Goal: Navigation & Orientation: Understand site structure

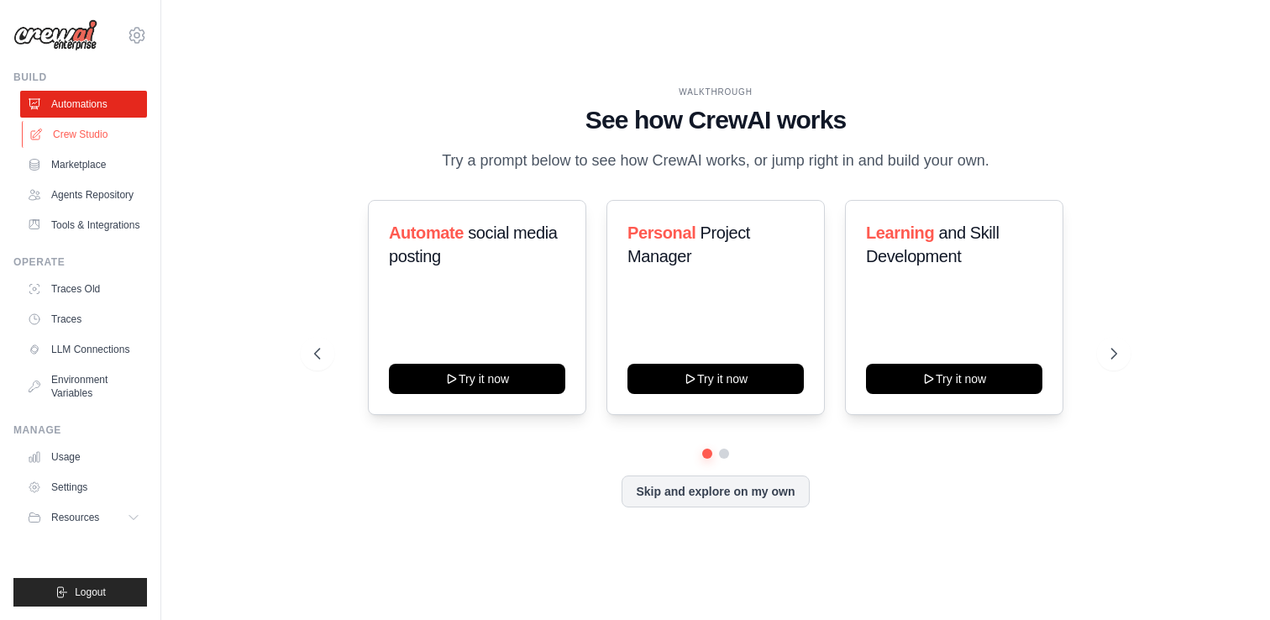
click at [65, 138] on link "Crew Studio" at bounding box center [85, 134] width 127 height 27
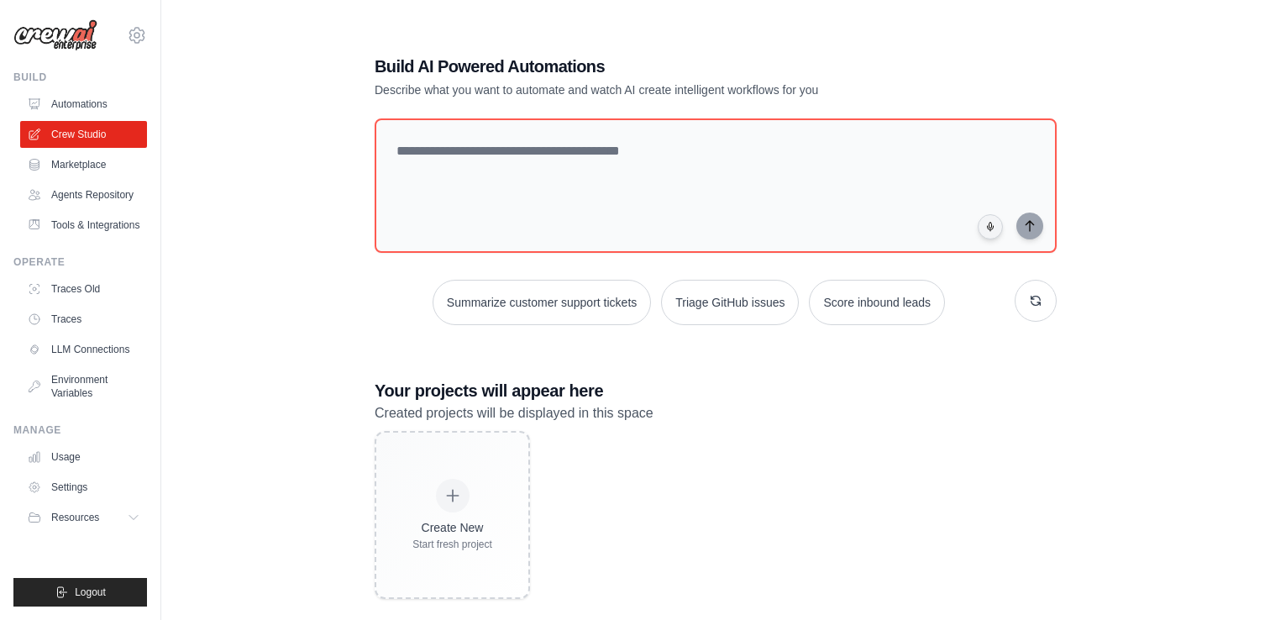
click at [219, 269] on div "Build AI Powered Automations Describe what you want to automate and watch AI cr…" at bounding box center [715, 327] width 1055 height 620
click at [66, 170] on link "Marketplace" at bounding box center [85, 164] width 127 height 27
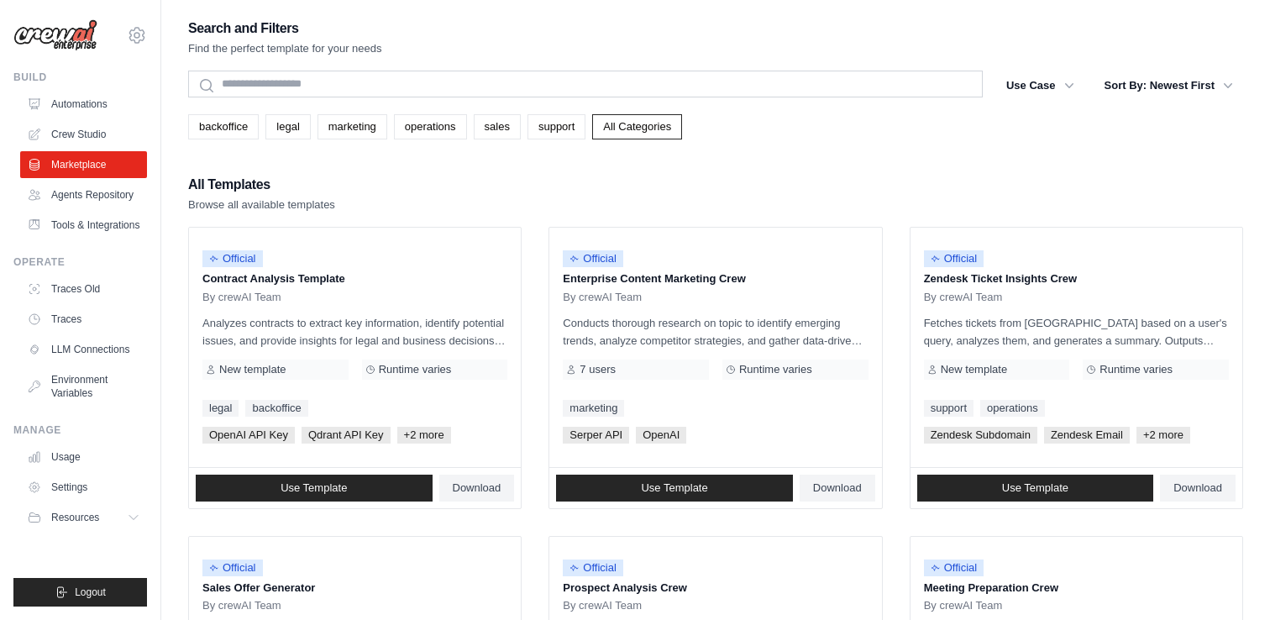
click at [522, 185] on div "All Templates Browse all available templates" at bounding box center [715, 193] width 1055 height 40
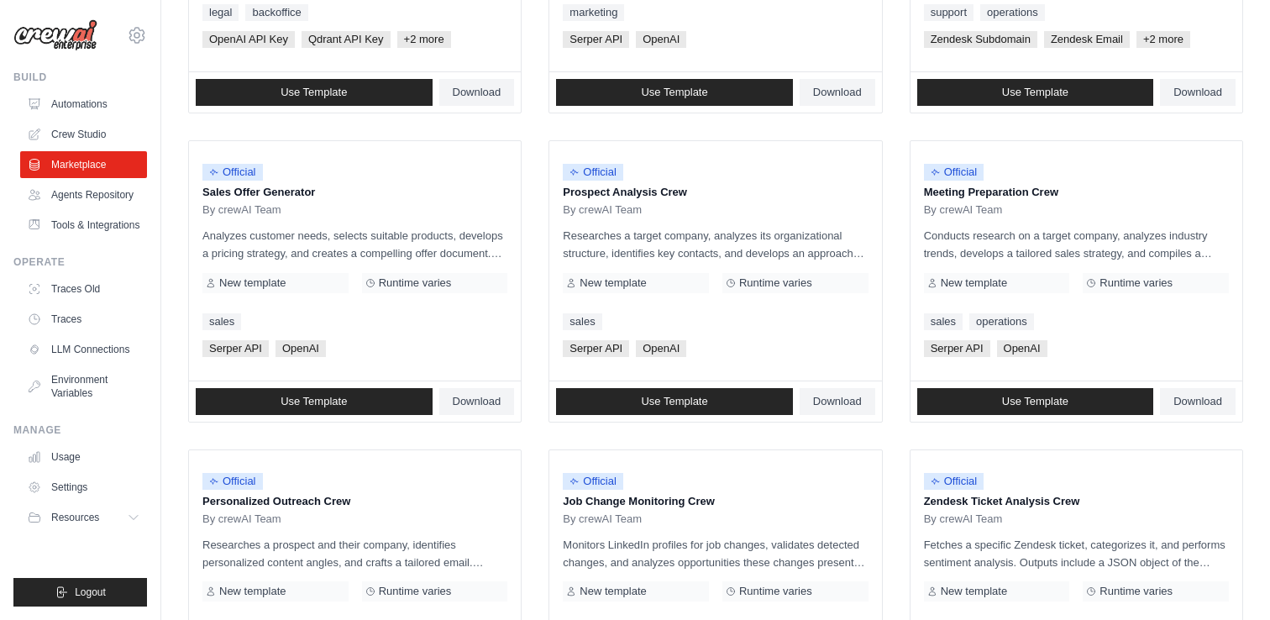
scroll to position [397, 0]
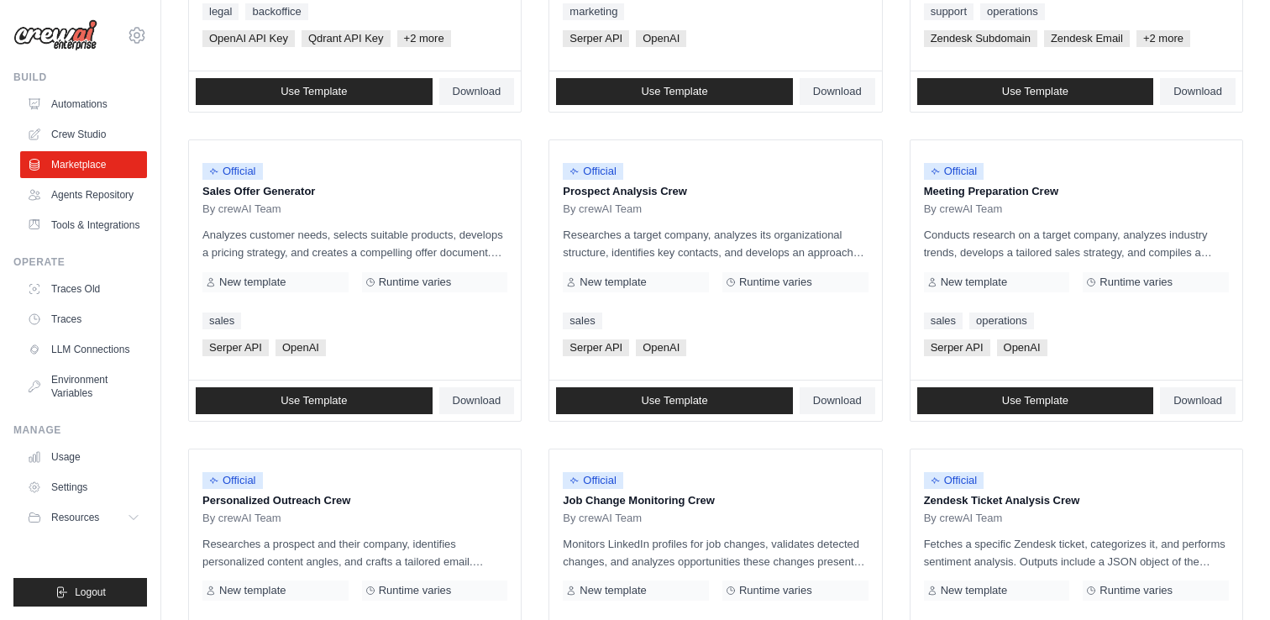
click at [535, 437] on ul "Official Contract Analysis Template By crewAI Team Analyzes contracts to extrac…" at bounding box center [715, 434] width 1055 height 1209
click at [537, 437] on ul "Official Contract Analysis Template By crewAI Team Analyzes contracts to extrac…" at bounding box center [715, 434] width 1055 height 1209
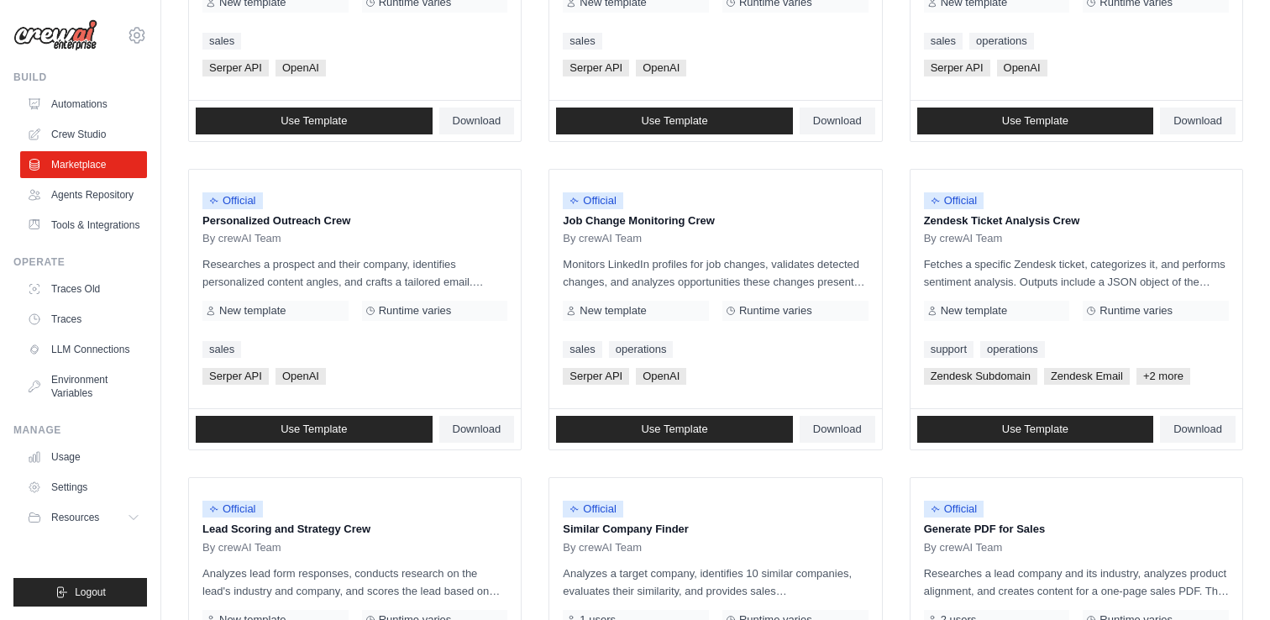
scroll to position [690, 0]
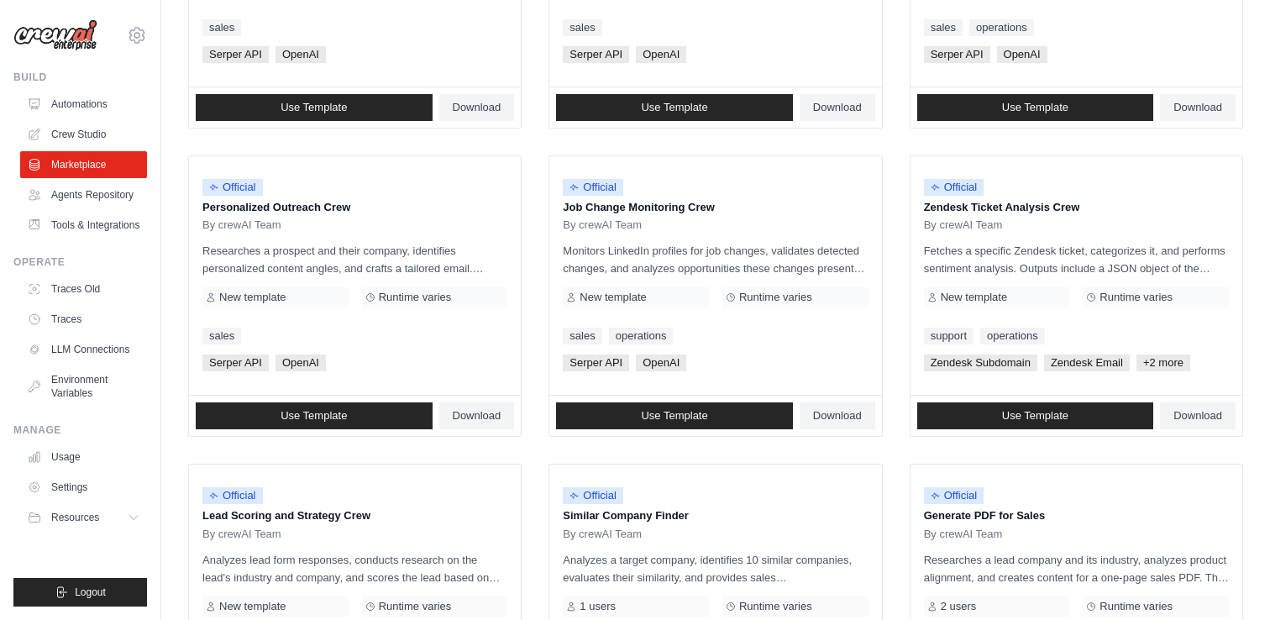
click at [537, 446] on ul "Official Contract Analysis Template By crewAI Team Analyzes contracts to extrac…" at bounding box center [715, 141] width 1055 height 1209
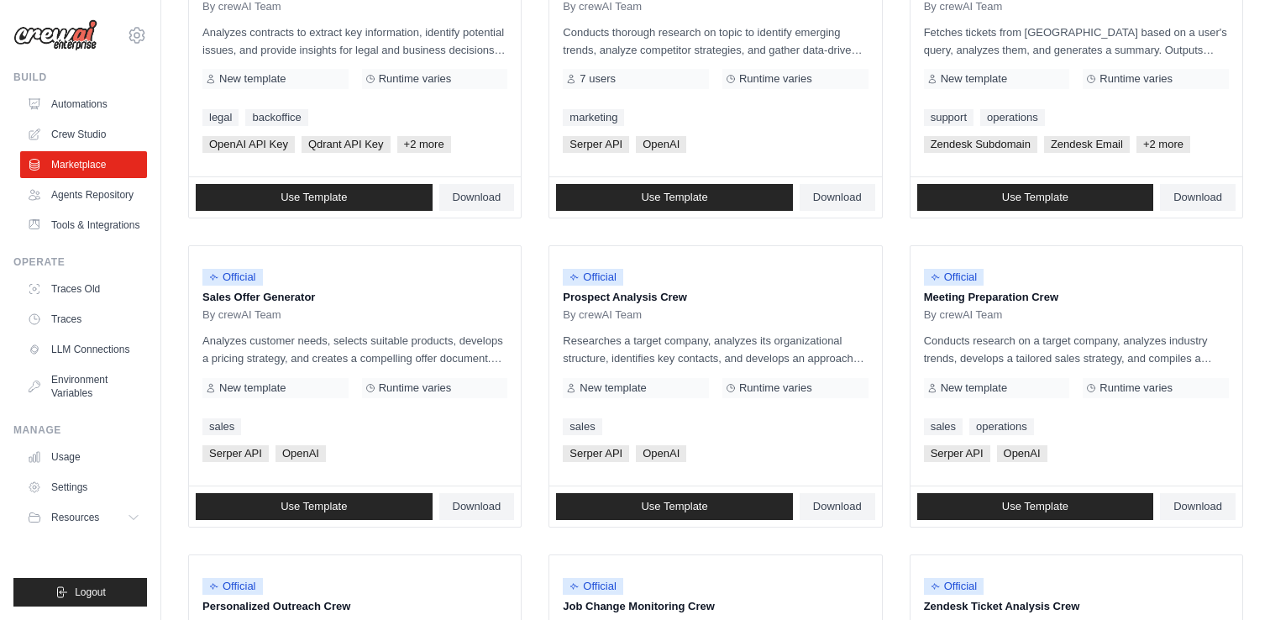
scroll to position [0, 0]
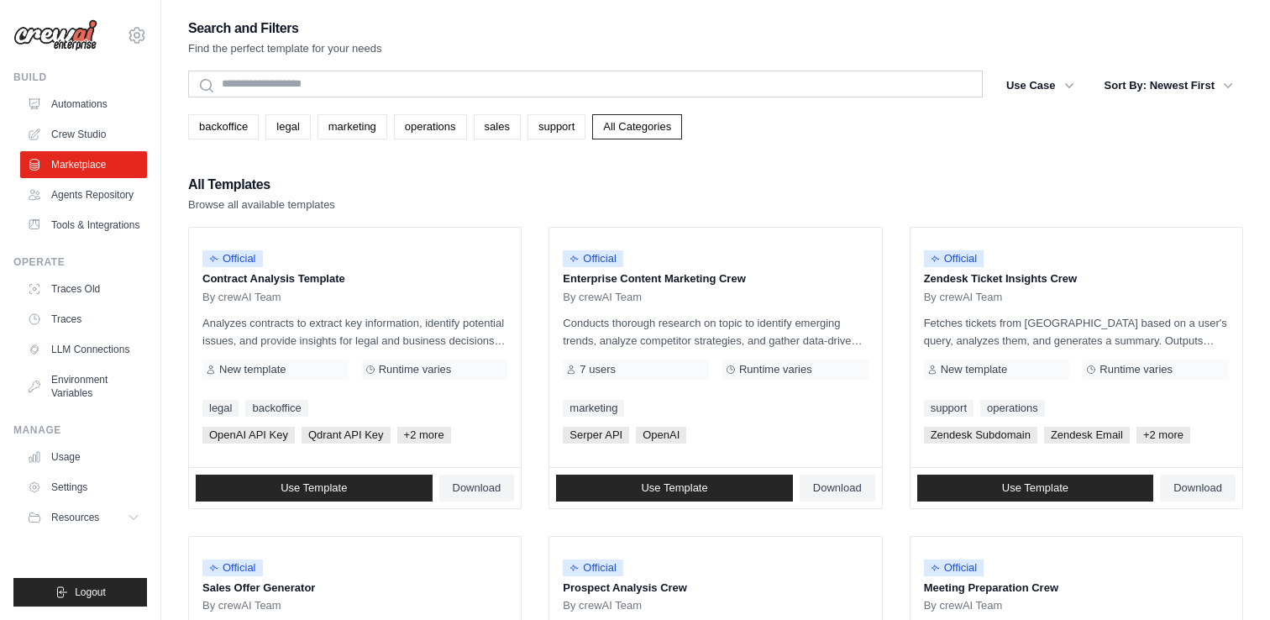
click at [541, 174] on div "All Templates Browse all available templates" at bounding box center [715, 193] width 1055 height 40
click at [84, 202] on link "Agents Repository" at bounding box center [85, 194] width 127 height 27
click at [81, 223] on link "Tools & Integrations" at bounding box center [85, 225] width 127 height 27
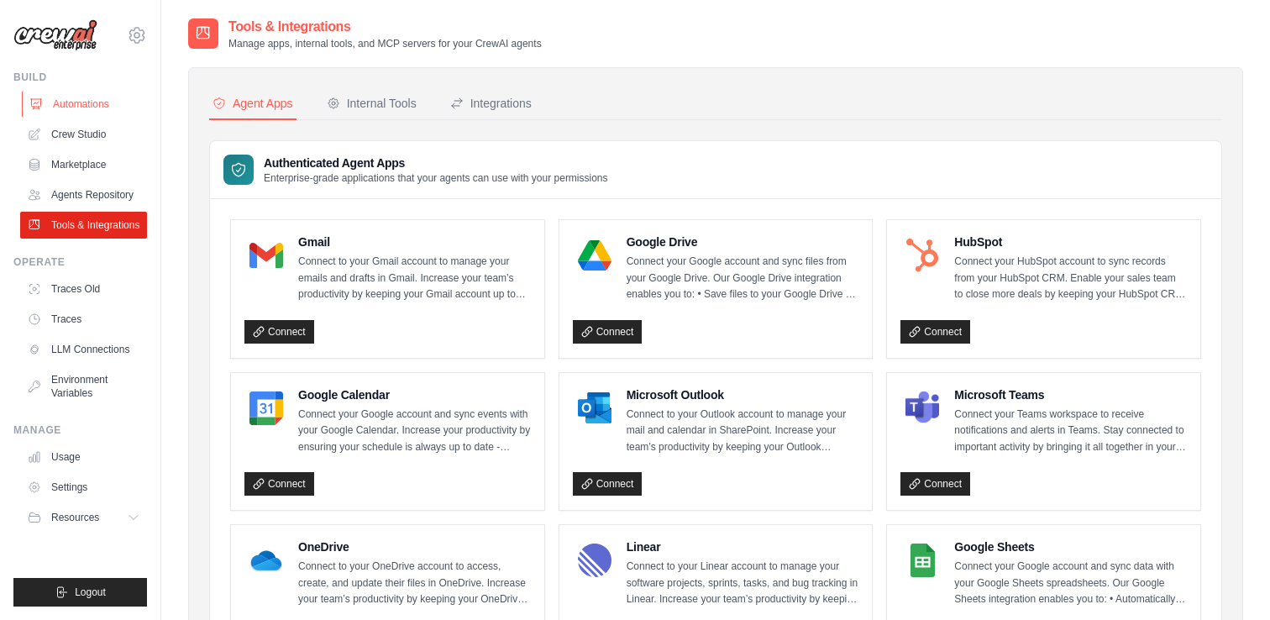
click at [81, 106] on link "Automations" at bounding box center [85, 104] width 127 height 27
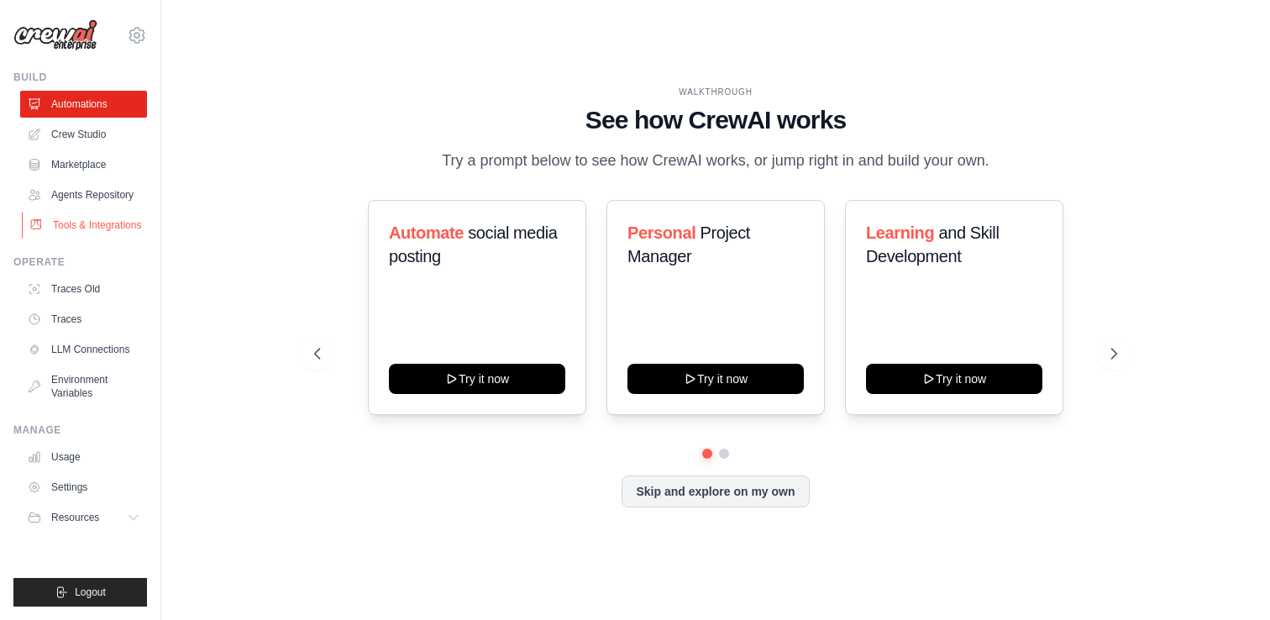
click at [93, 218] on link "Tools & Integrations" at bounding box center [85, 225] width 127 height 27
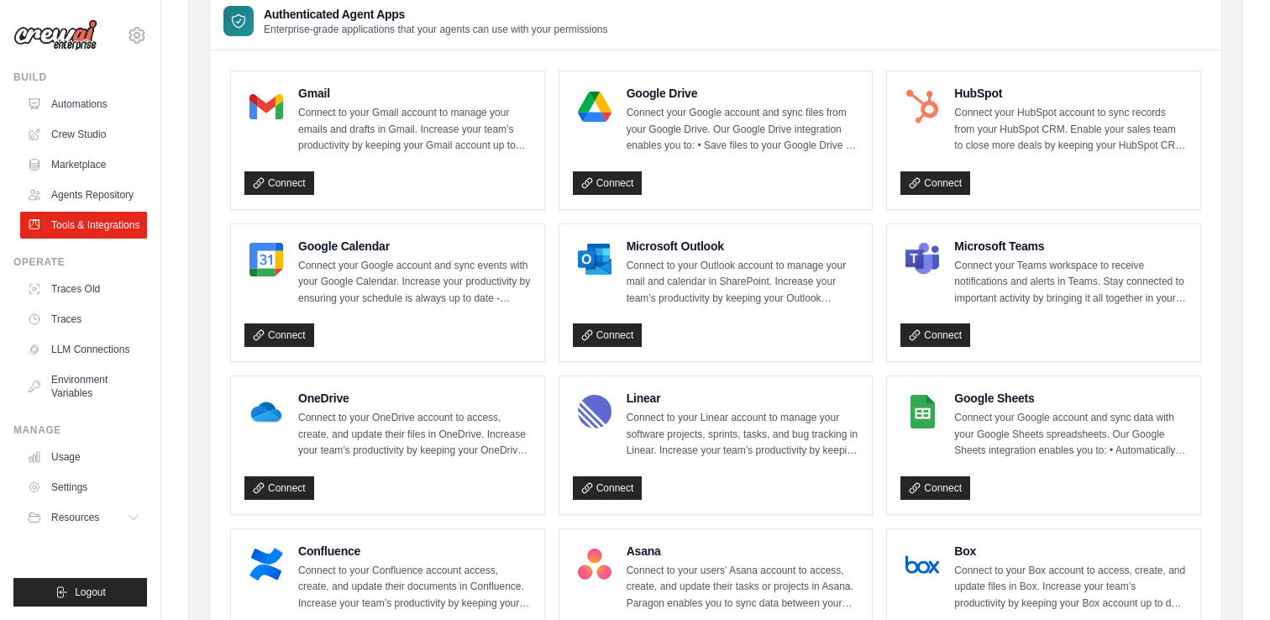
scroll to position [158, 0]
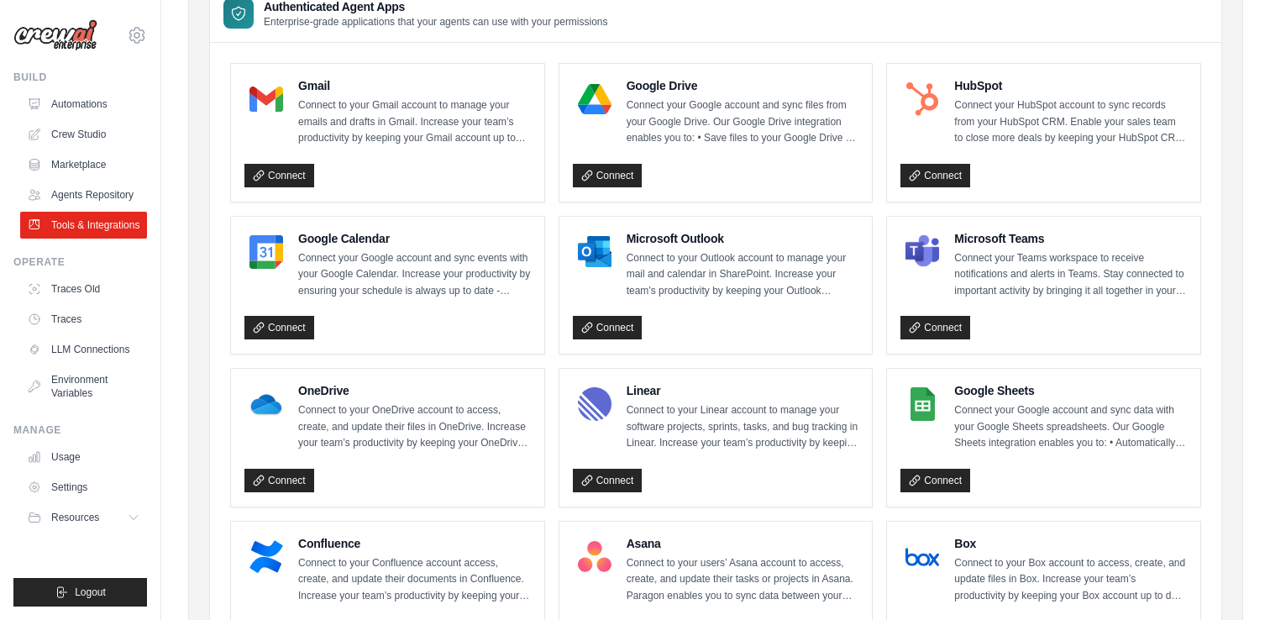
scroll to position [0, 0]
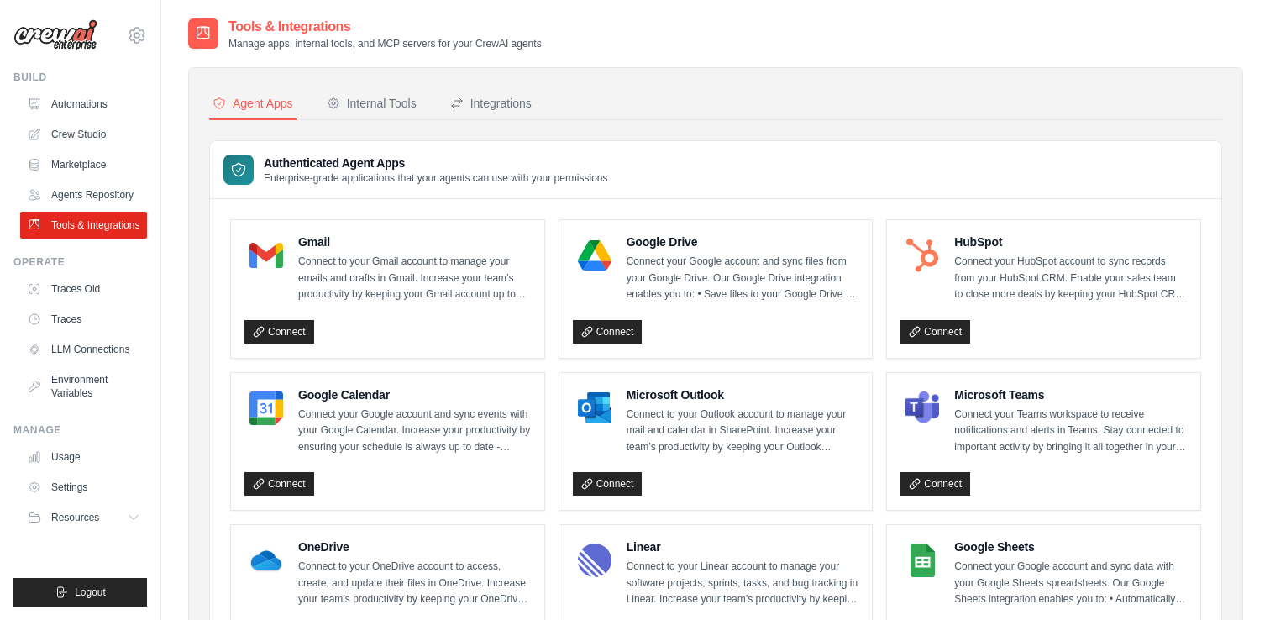
click at [775, 182] on div "Authenticated Agent Apps Enterprise-grade applications that your agents can use…" at bounding box center [715, 170] width 1011 height 58
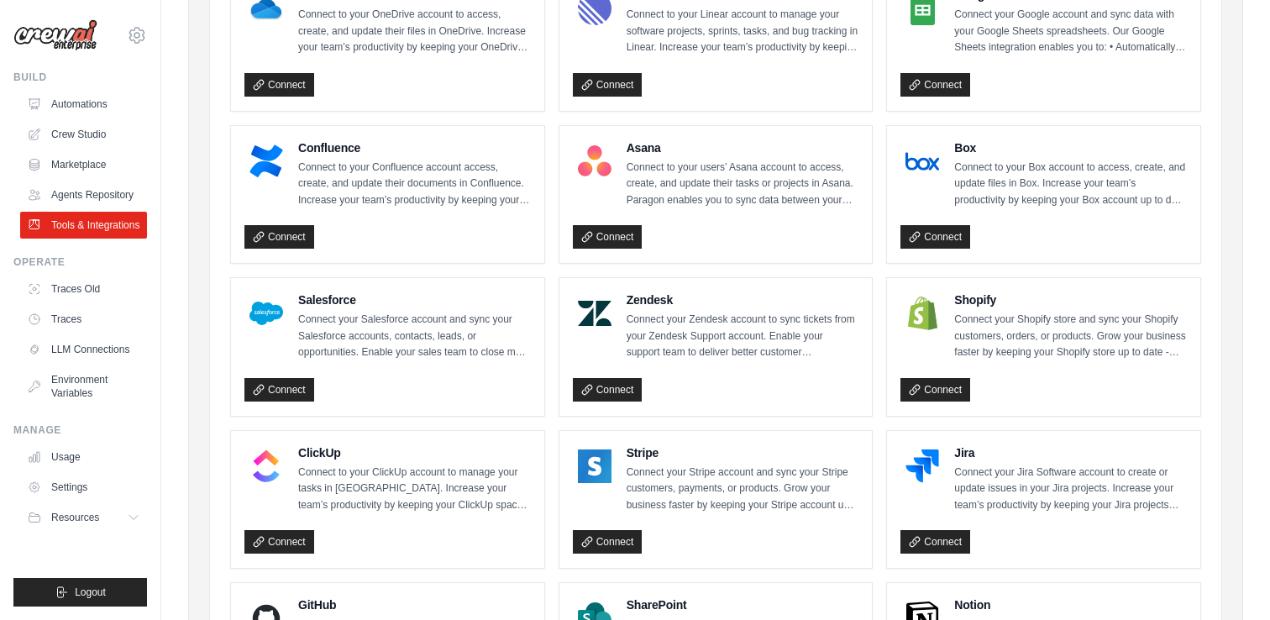
scroll to position [579, 0]
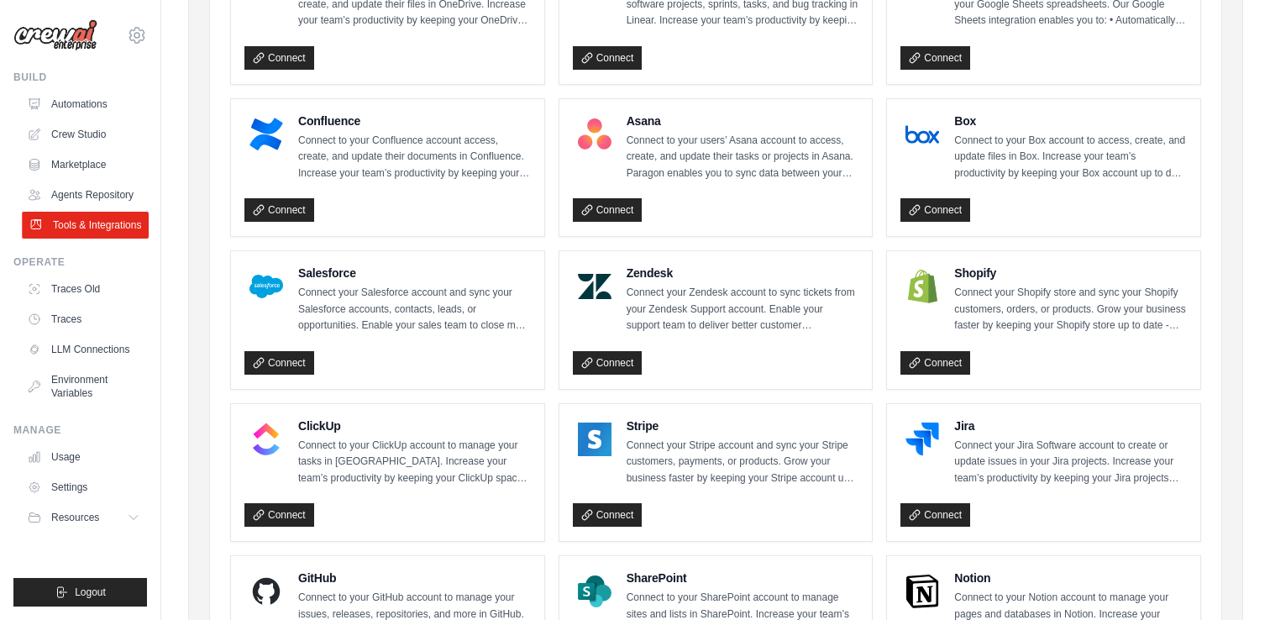
click at [81, 233] on link "Tools & Integrations" at bounding box center [85, 225] width 127 height 27
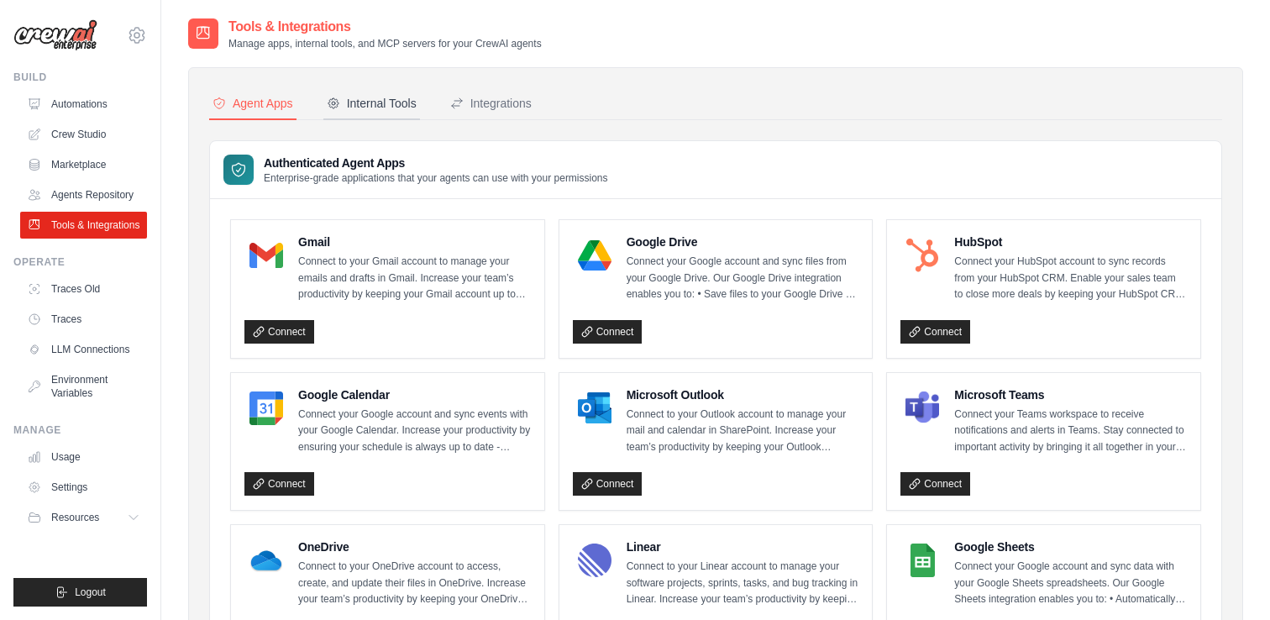
click at [365, 112] on button "Internal Tools" at bounding box center [371, 104] width 97 height 32
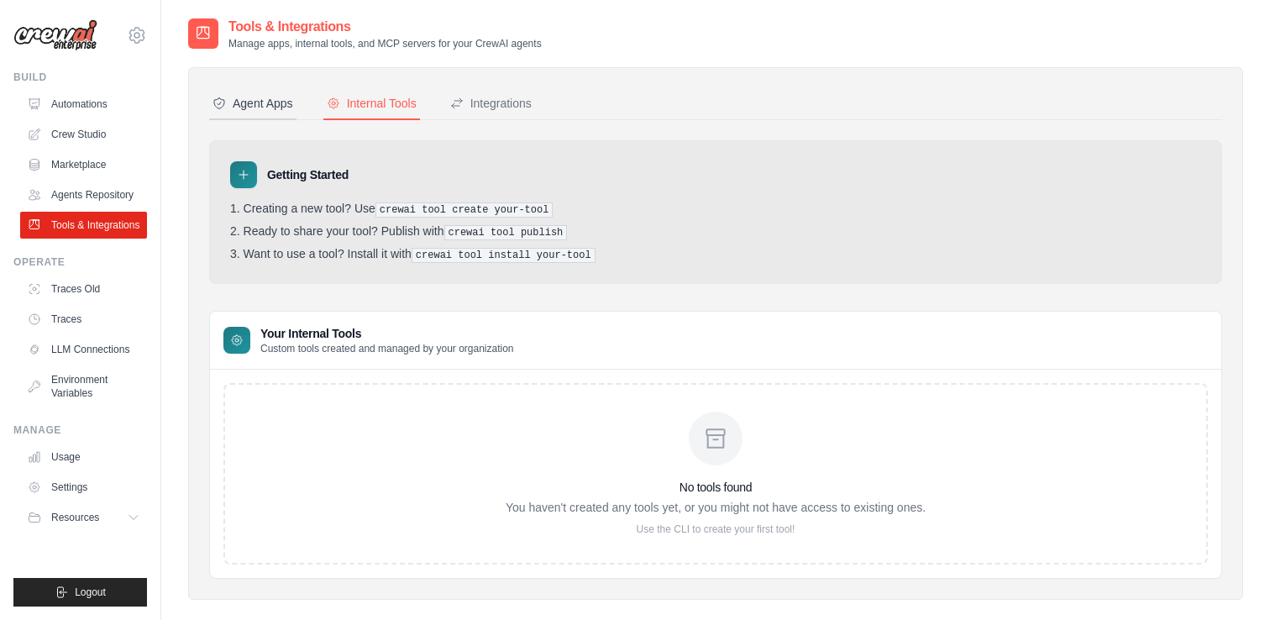
click at [256, 118] on button "Agent Apps" at bounding box center [252, 104] width 87 height 32
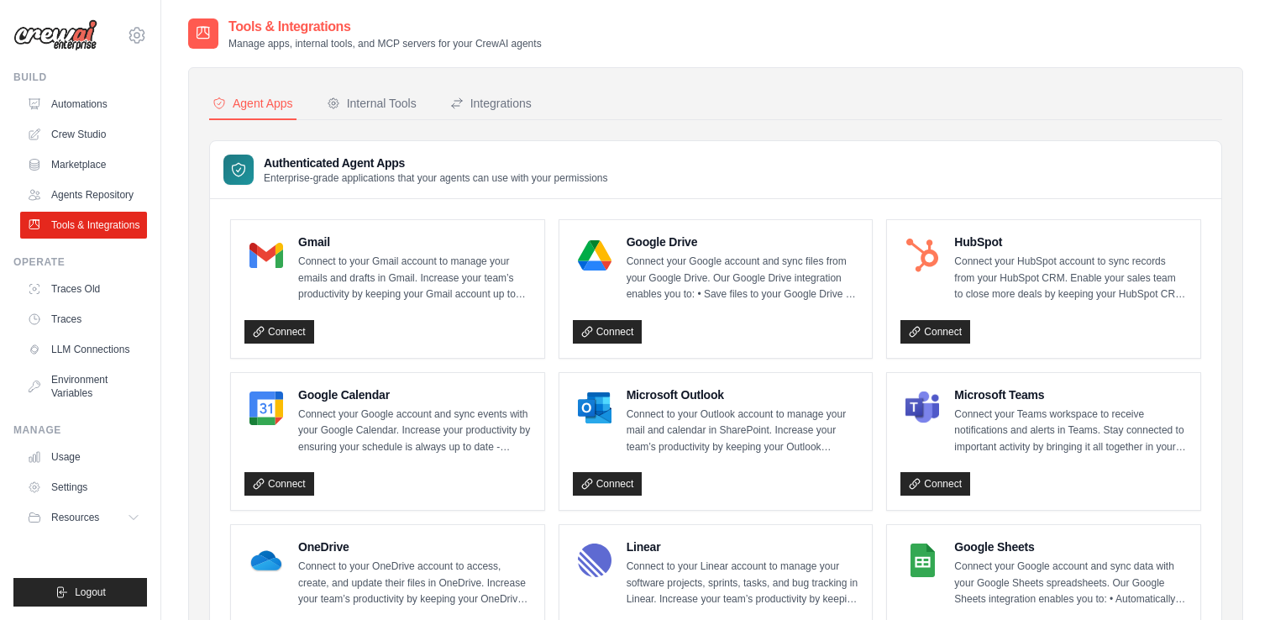
click at [402, 100] on div "Internal Tools" at bounding box center [372, 103] width 90 height 17
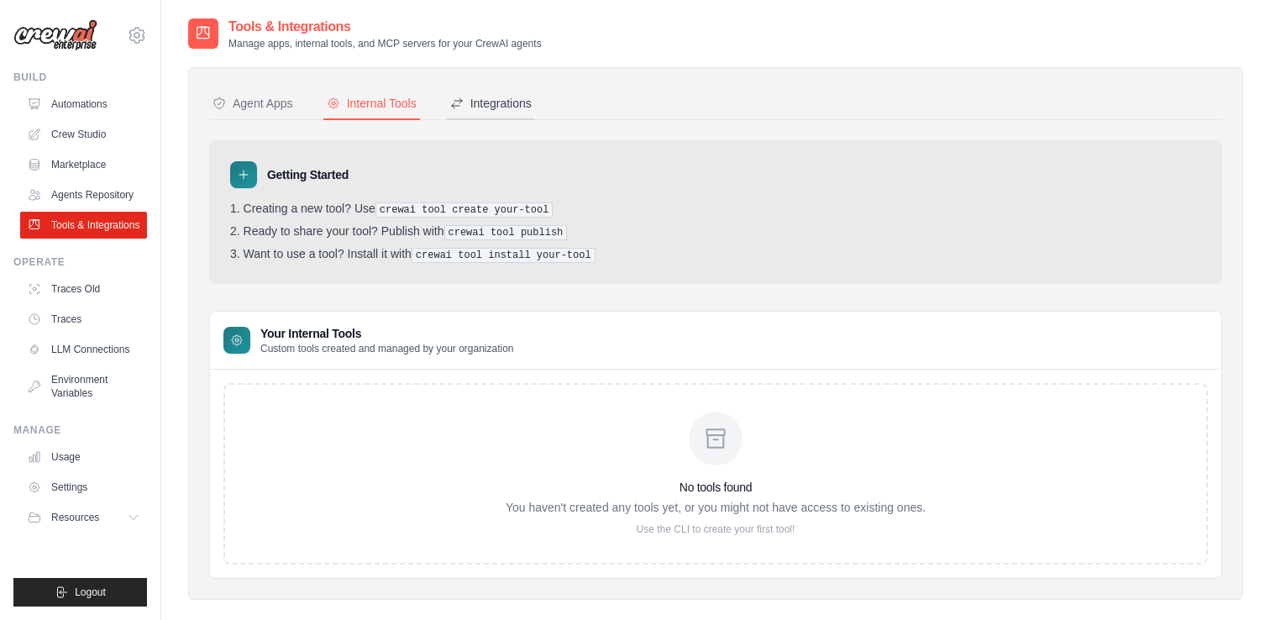
click at [501, 102] on div "Integrations" at bounding box center [490, 103] width 81 height 17
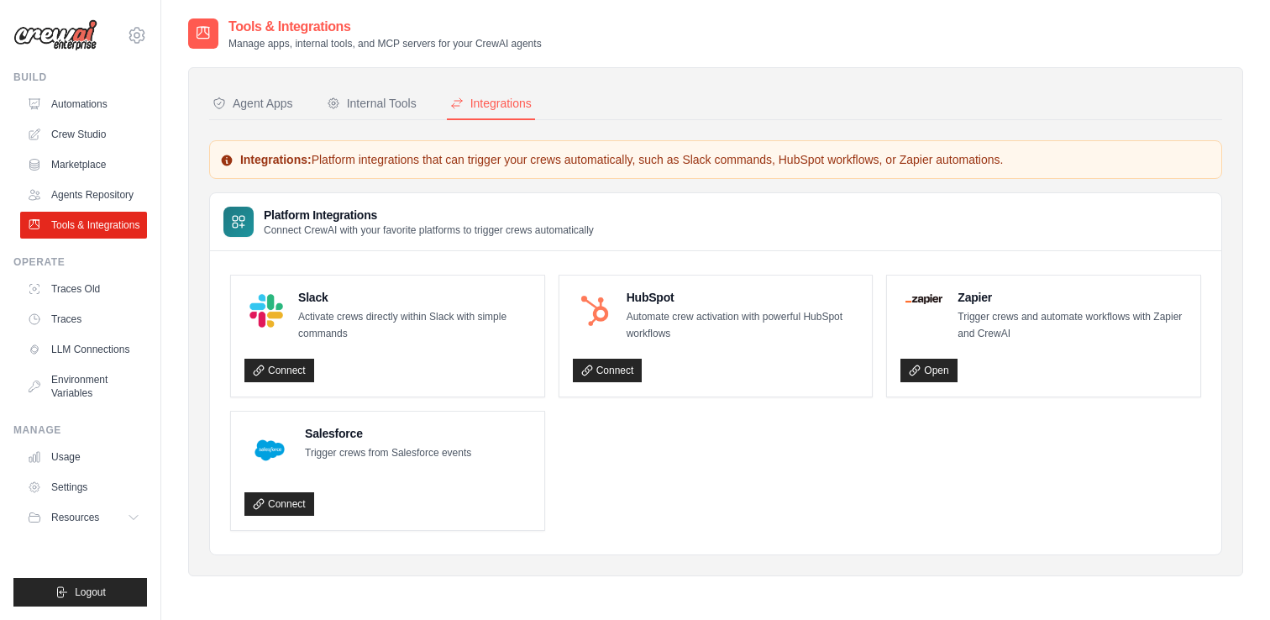
click at [667, 132] on div "Agent Apps Internal Tools Integrations Authenticated Agent Apps Enterprise-grad…" at bounding box center [715, 321] width 1013 height 467
click at [641, 453] on ul "Slack Activate crews directly within Slack with simple commands Connect HubSpot…" at bounding box center [715, 403] width 971 height 256
click at [73, 155] on link "Marketplace" at bounding box center [85, 164] width 127 height 27
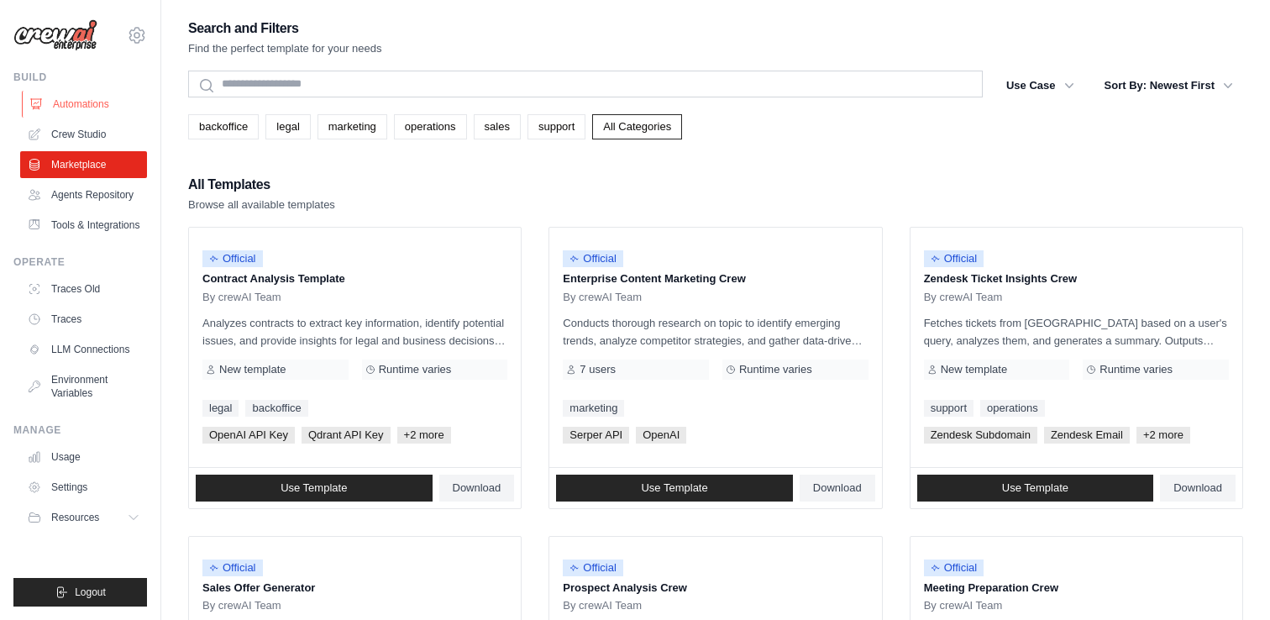
click at [81, 100] on link "Automations" at bounding box center [85, 104] width 127 height 27
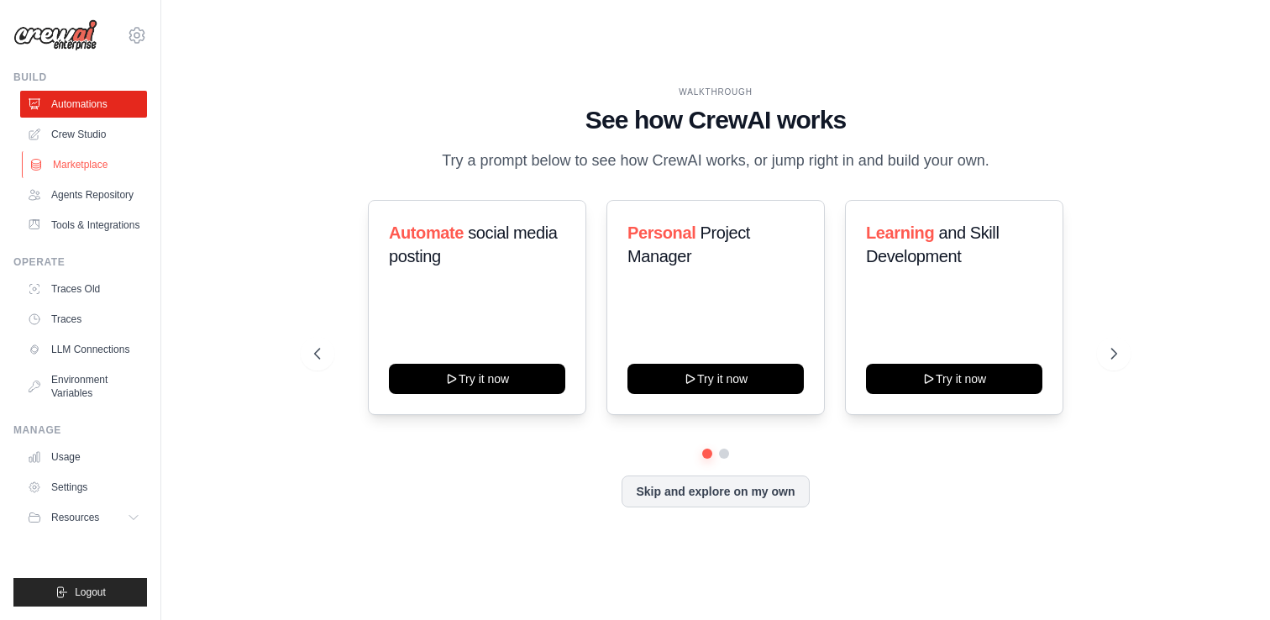
click at [69, 172] on link "Marketplace" at bounding box center [85, 164] width 127 height 27
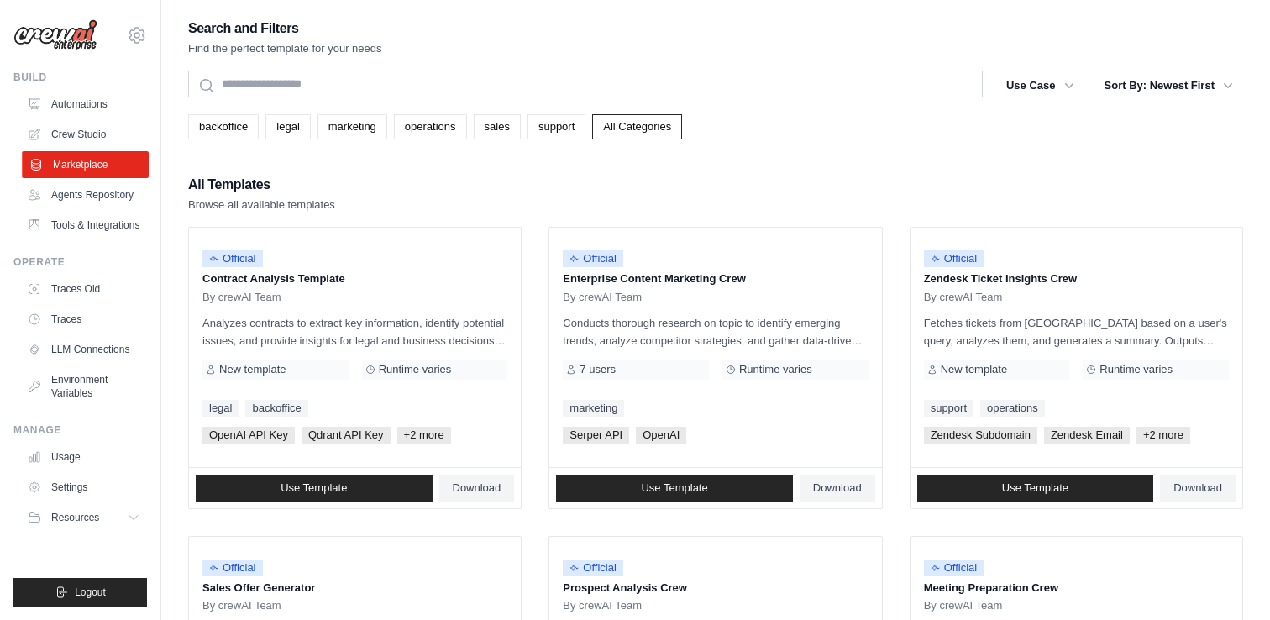
click at [99, 159] on link "Marketplace" at bounding box center [85, 164] width 127 height 27
click at [526, 209] on div "All Templates Browse all available templates" at bounding box center [715, 193] width 1055 height 40
click at [664, 207] on div "All Templates Browse all available templates" at bounding box center [715, 193] width 1055 height 40
click at [583, 192] on div "All Templates Browse all available templates" at bounding box center [715, 193] width 1055 height 40
click at [496, 203] on div "All Templates Browse all available templates" at bounding box center [715, 193] width 1055 height 40
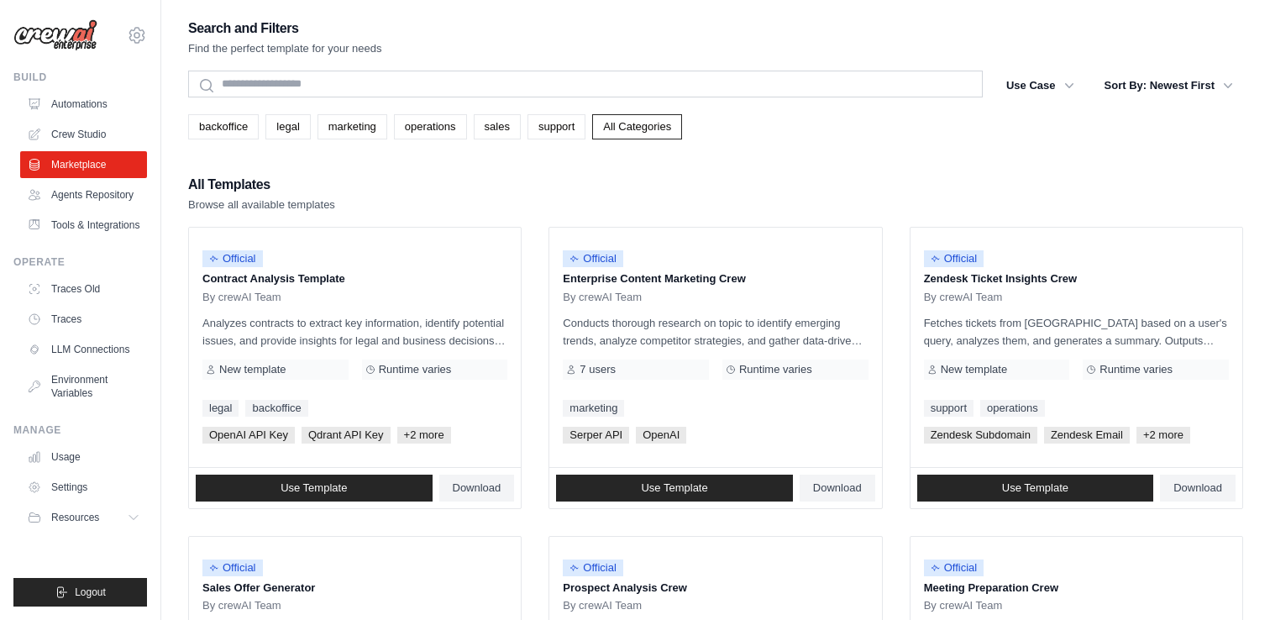
click at [765, 192] on div "All Templates Browse all available templates" at bounding box center [715, 193] width 1055 height 40
